Goal: Information Seeking & Learning: Stay updated

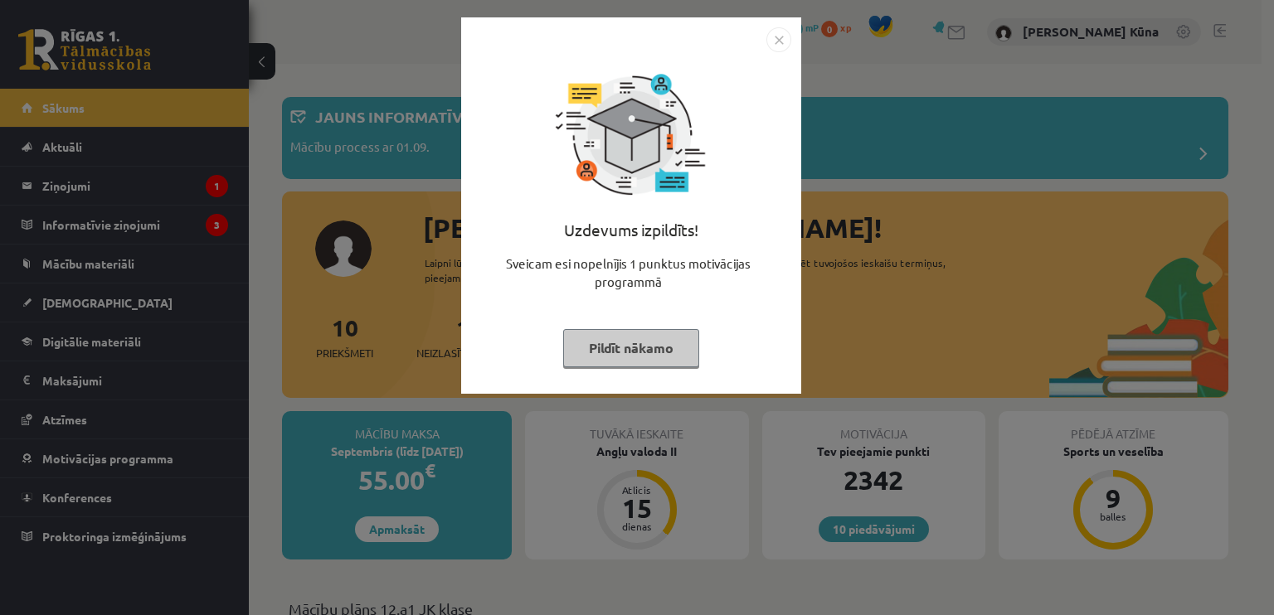
click at [617, 341] on button "Pildīt nākamo" at bounding box center [631, 348] width 136 height 38
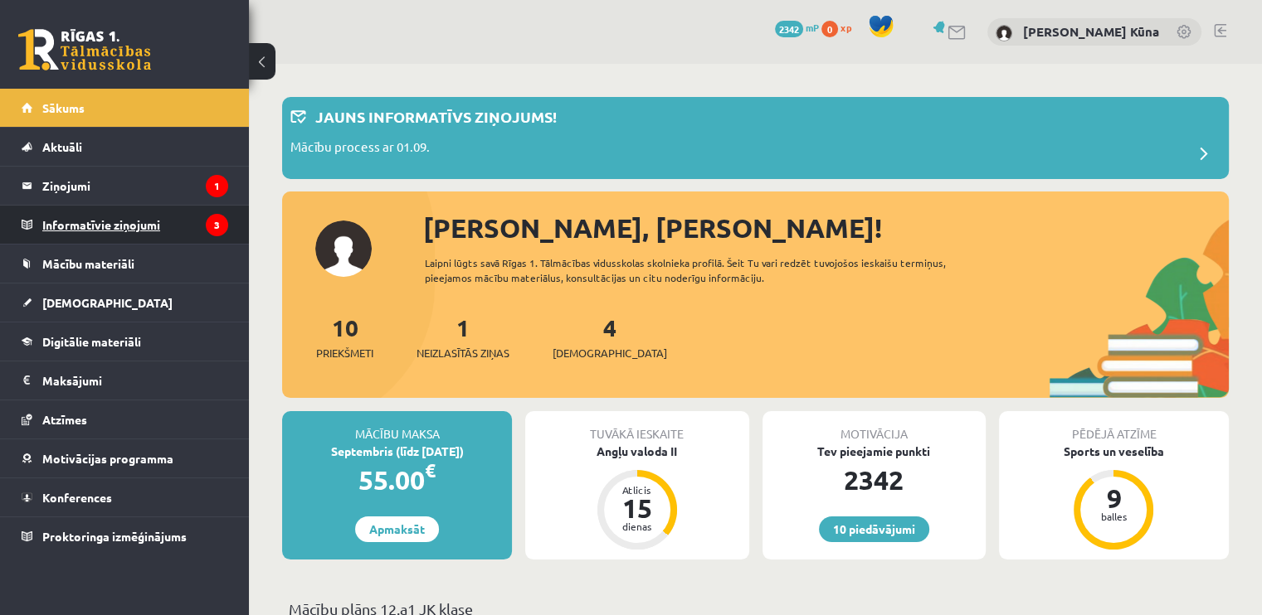
click at [109, 231] on legend "Informatīvie ziņojumi 3" at bounding box center [135, 225] width 186 height 38
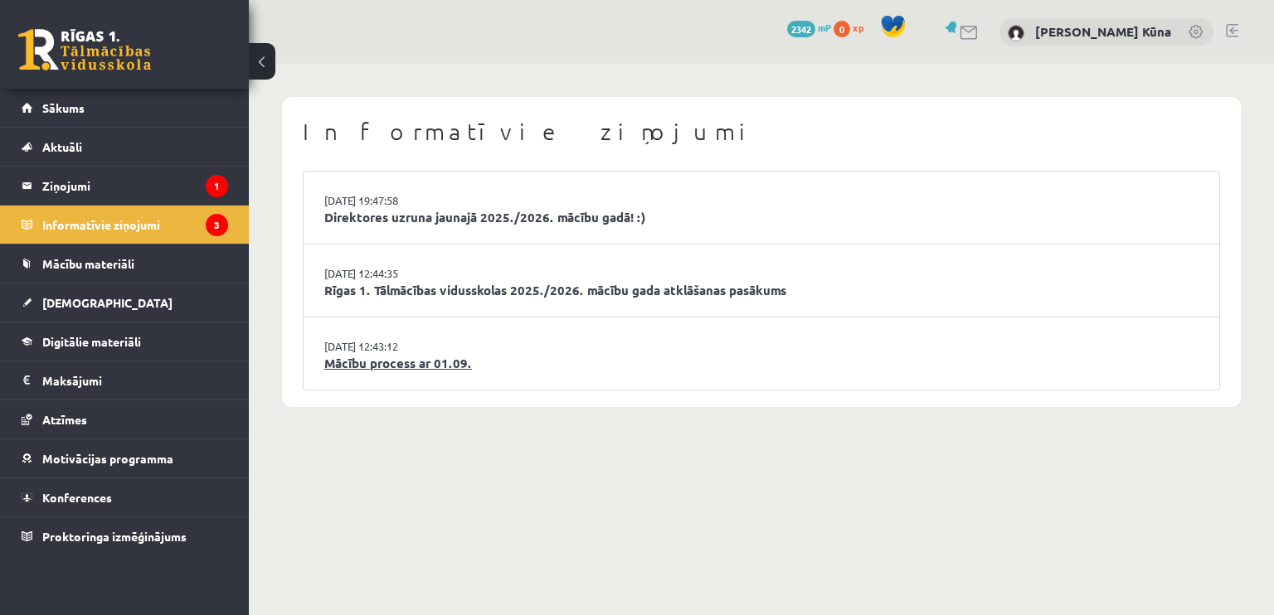
click at [450, 362] on link "Mācību process ar 01.09." at bounding box center [761, 363] width 874 height 19
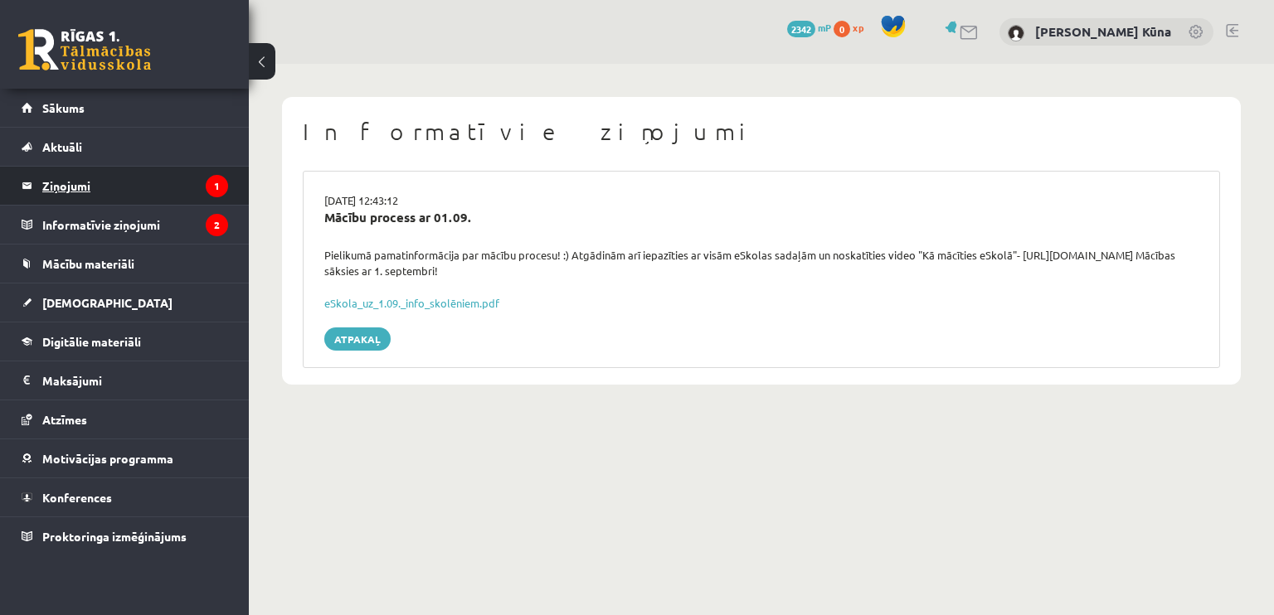
click at [177, 182] on legend "Ziņojumi 1" at bounding box center [135, 186] width 186 height 38
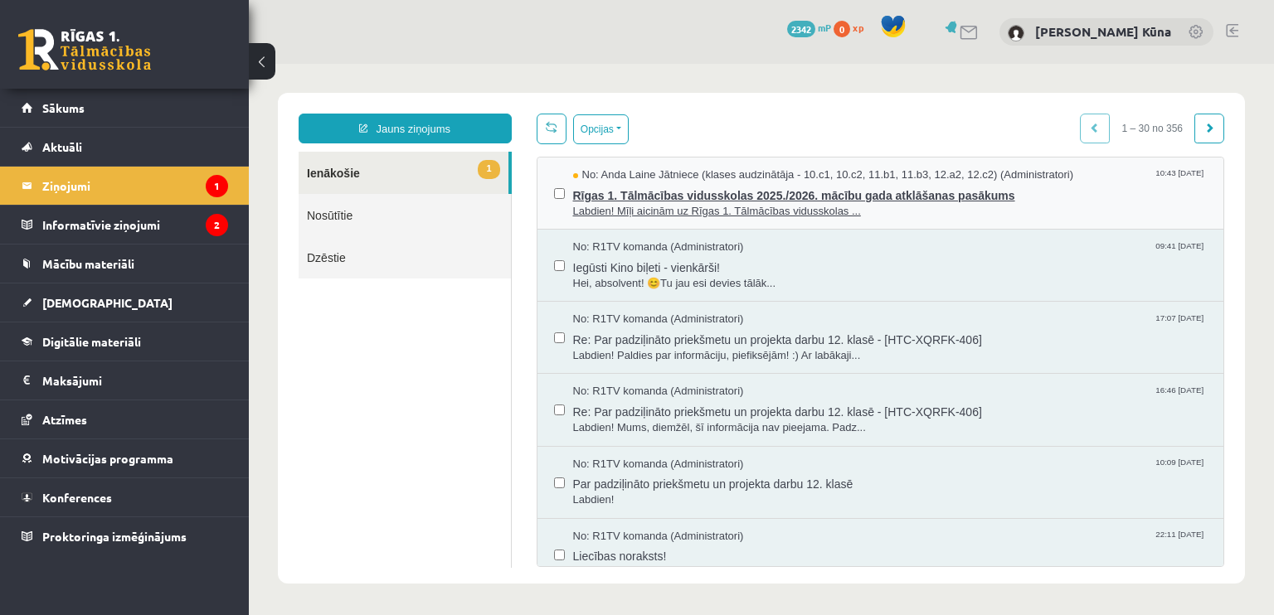
click at [625, 207] on span "Labdien! Mīļi aicinām uz Rīgas 1. Tālmācības vidusskolas ..." at bounding box center [890, 212] width 635 height 16
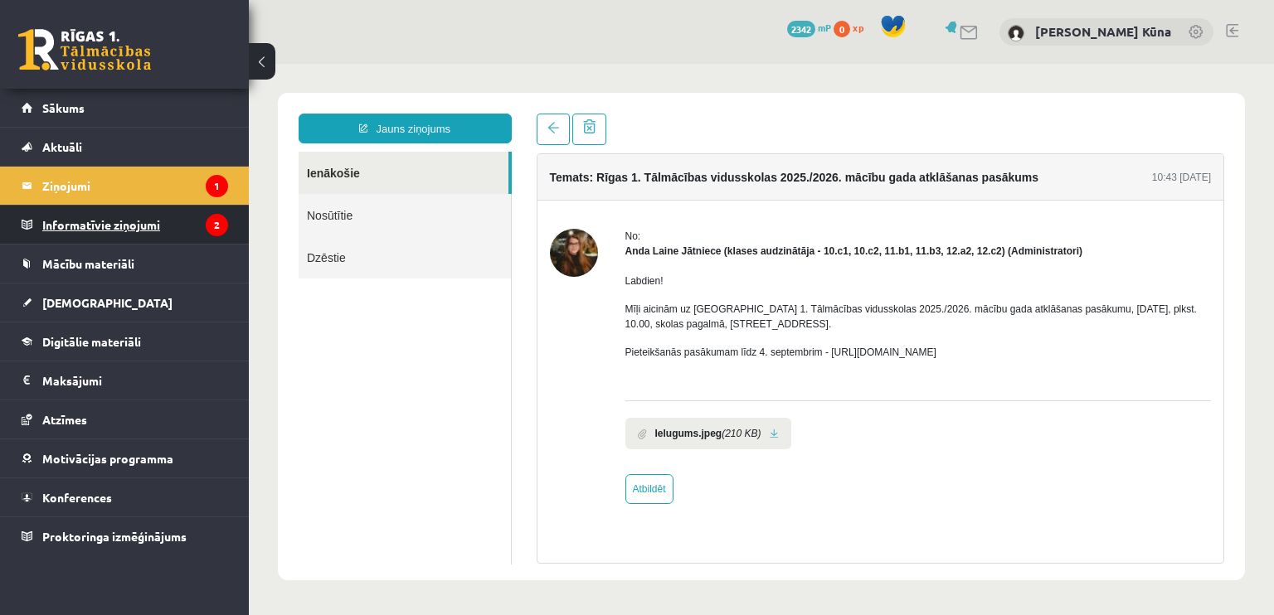
click at [149, 224] on legend "Informatīvie ziņojumi 2" at bounding box center [135, 225] width 186 height 38
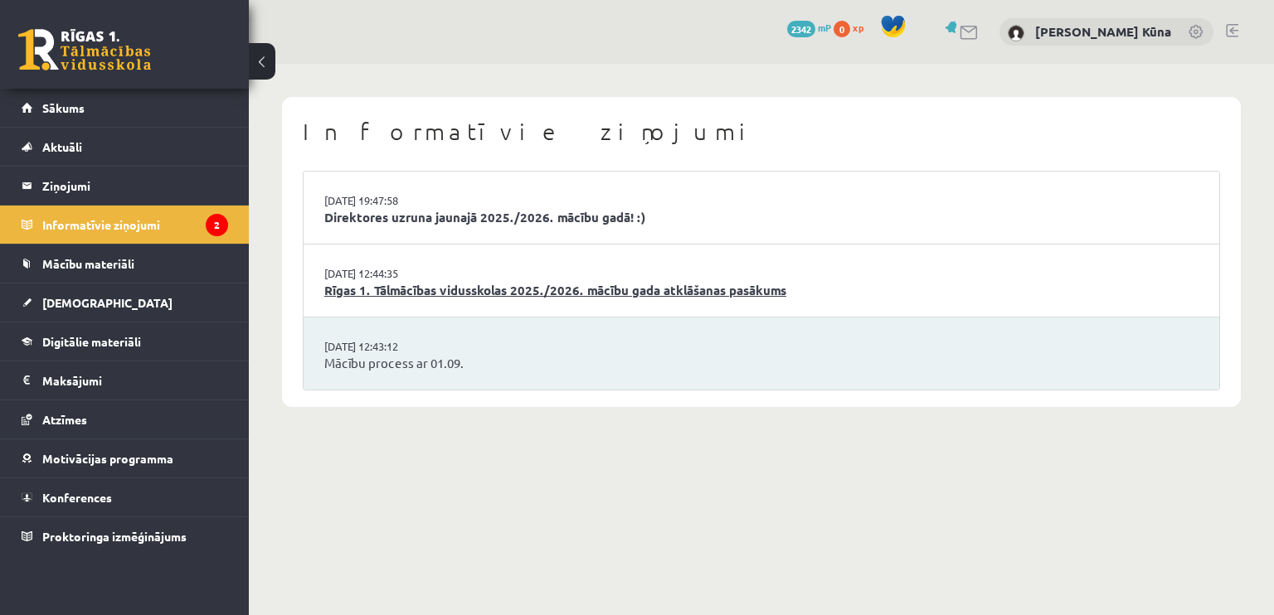
click at [795, 290] on link "Rīgas 1. Tālmācības vidusskolas 2025./2026. mācību gada atklāšanas pasākums" at bounding box center [761, 290] width 874 height 19
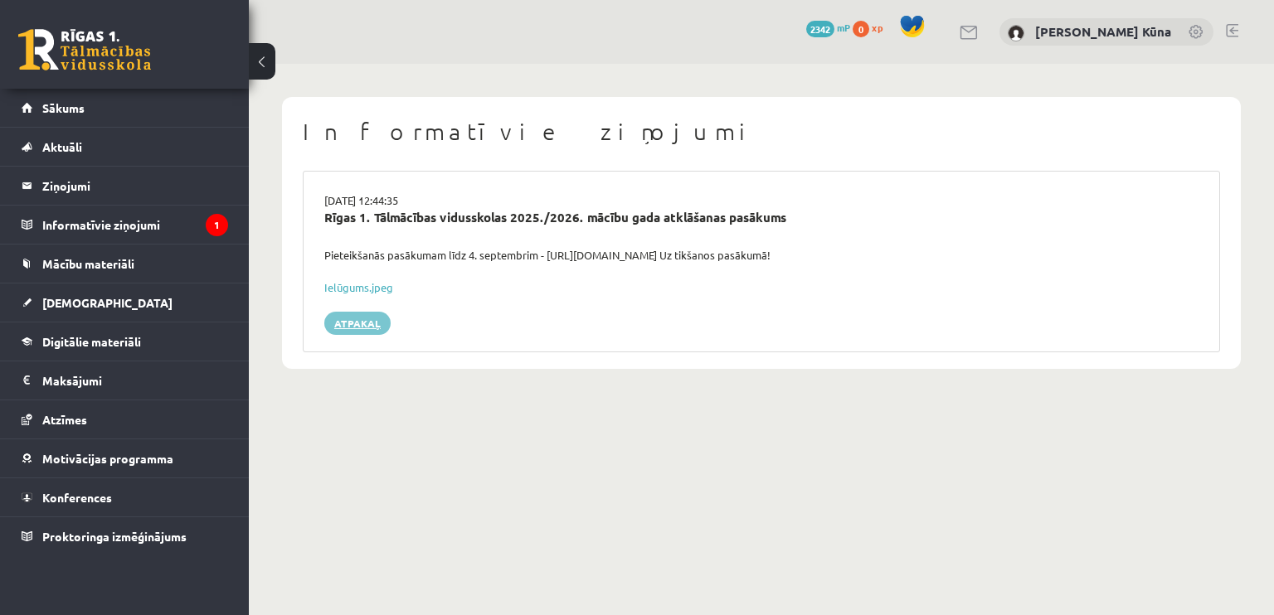
click at [388, 323] on link "Atpakaļ" at bounding box center [357, 323] width 66 height 23
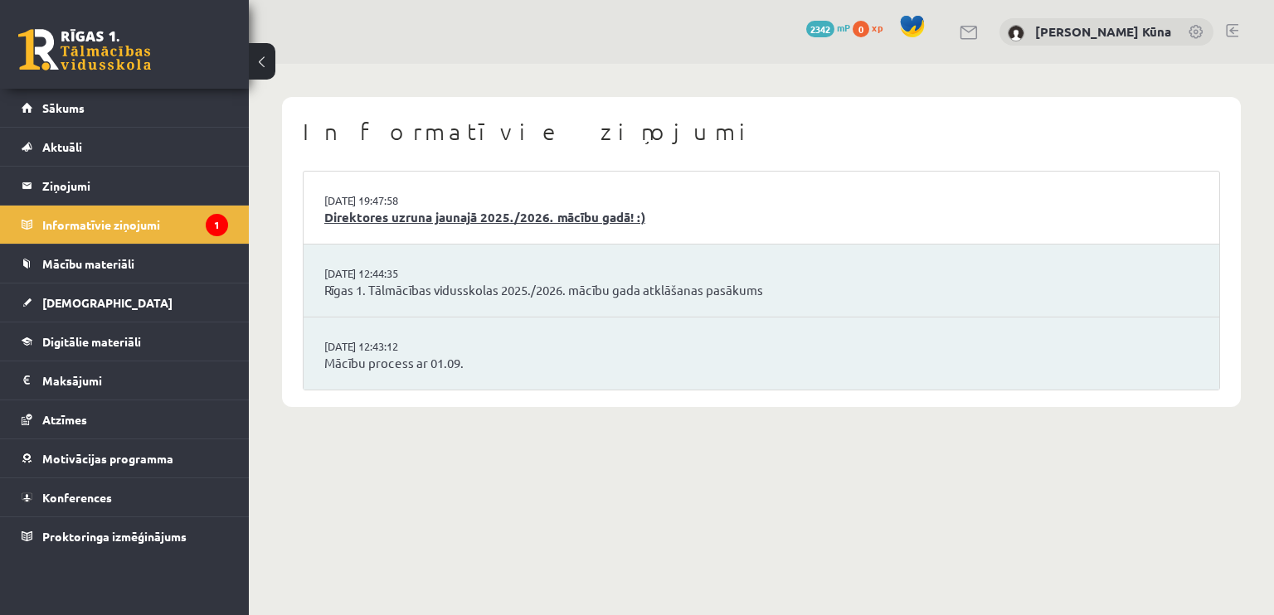
click at [692, 224] on link "Direktores uzruna jaunajā 2025./2026. mācību gadā! :)" at bounding box center [761, 217] width 874 height 19
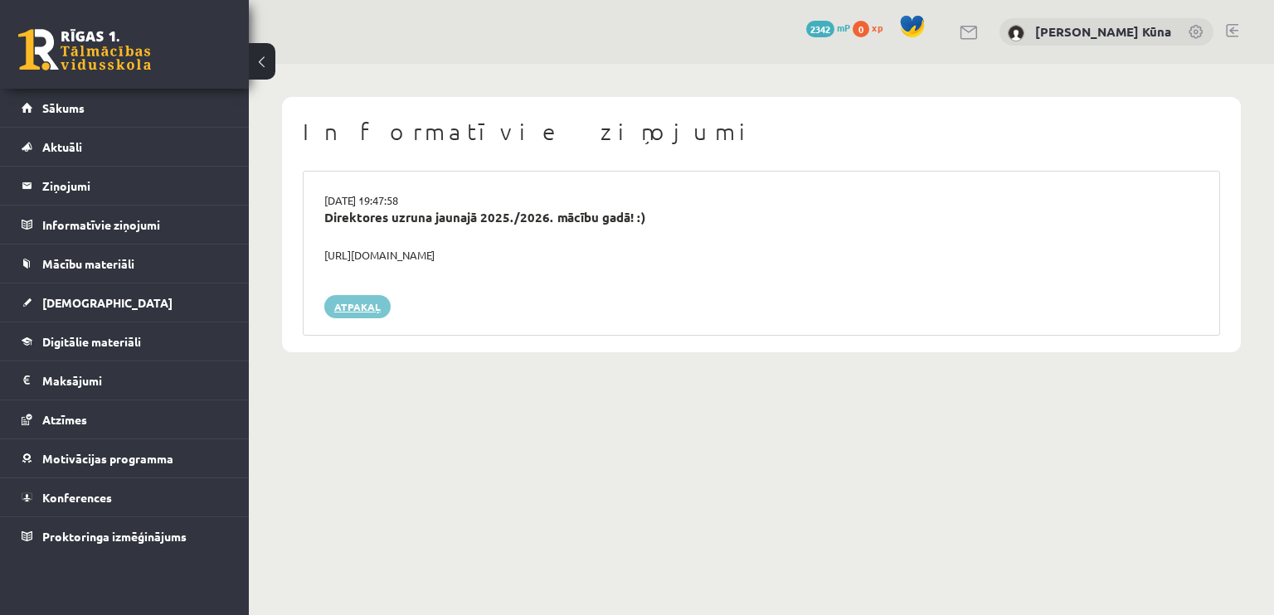
click at [369, 305] on link "Atpakaļ" at bounding box center [357, 306] width 66 height 23
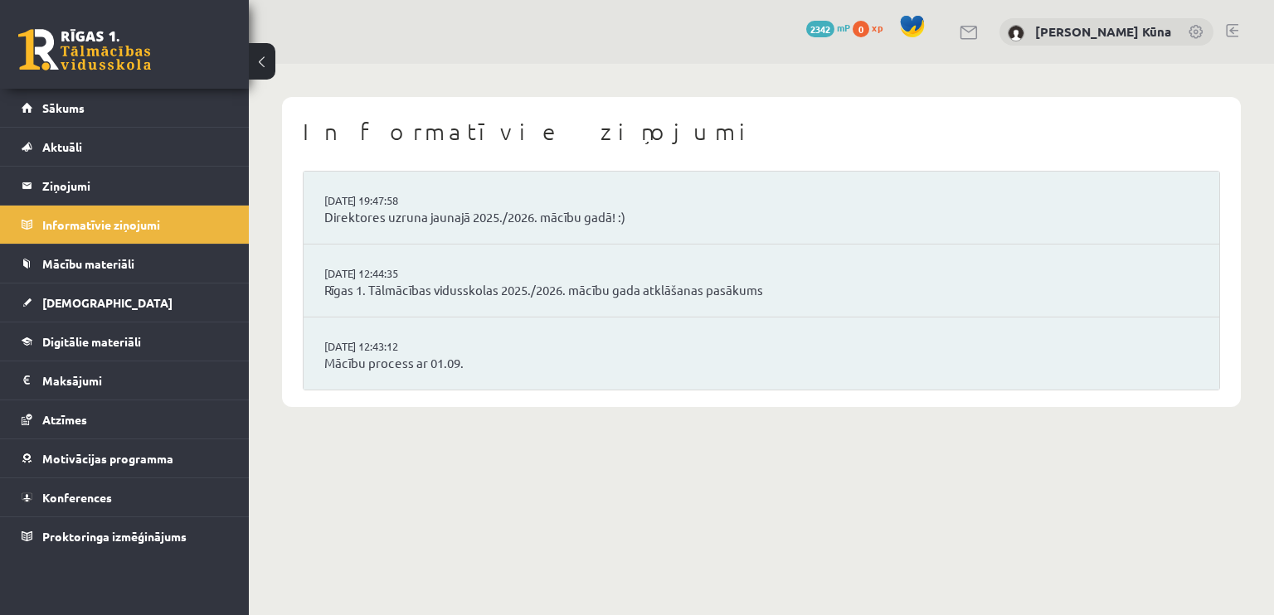
click at [415, 351] on link "[DATE] 12:43:12" at bounding box center [386, 346] width 124 height 17
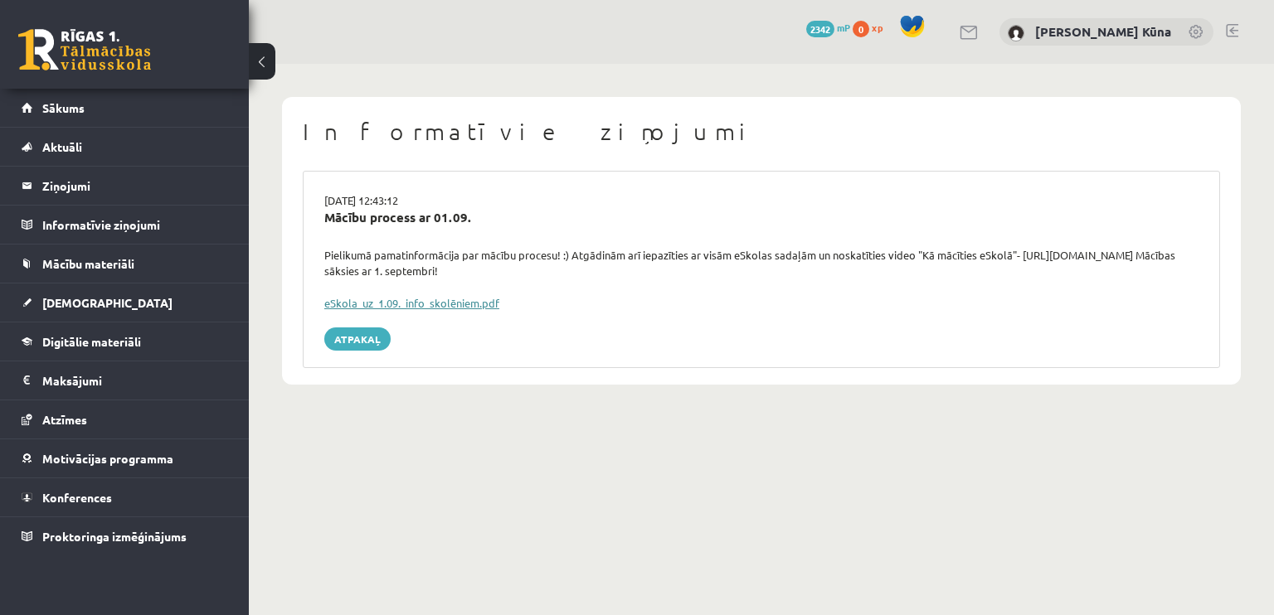
click at [387, 308] on link "eSkola_uz_1.09._info_skolēniem.pdf" at bounding box center [411, 303] width 175 height 14
click at [135, 109] on link "Sākums" at bounding box center [125, 108] width 207 height 38
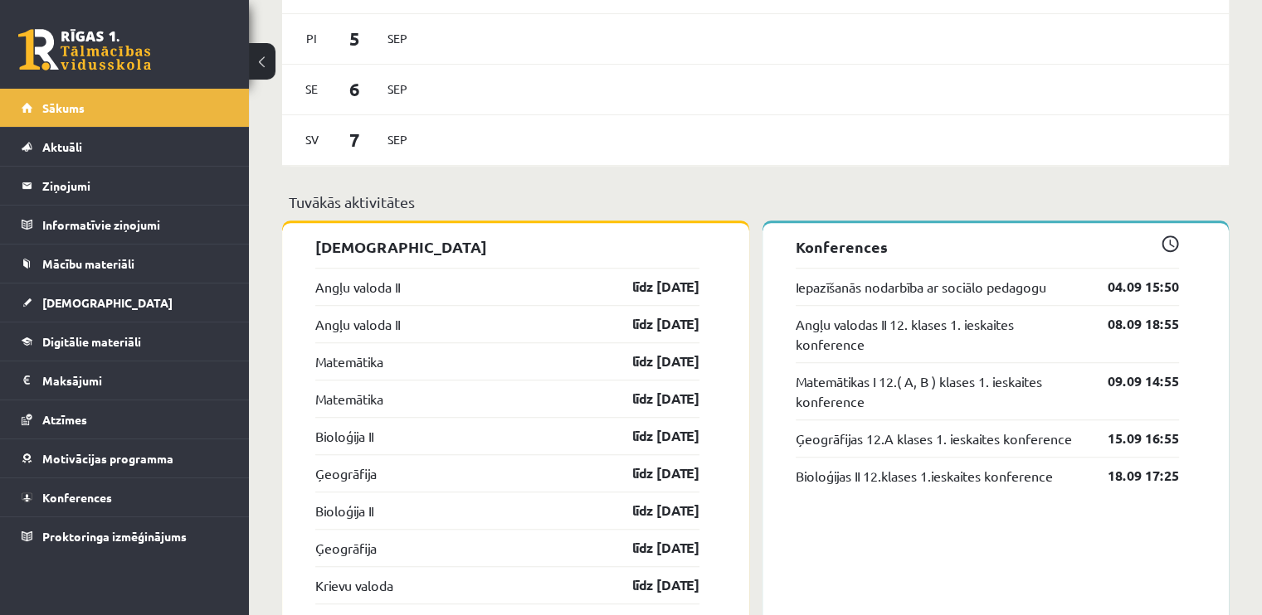
scroll to position [1244, 0]
